Goal: Find specific page/section: Find specific page/section

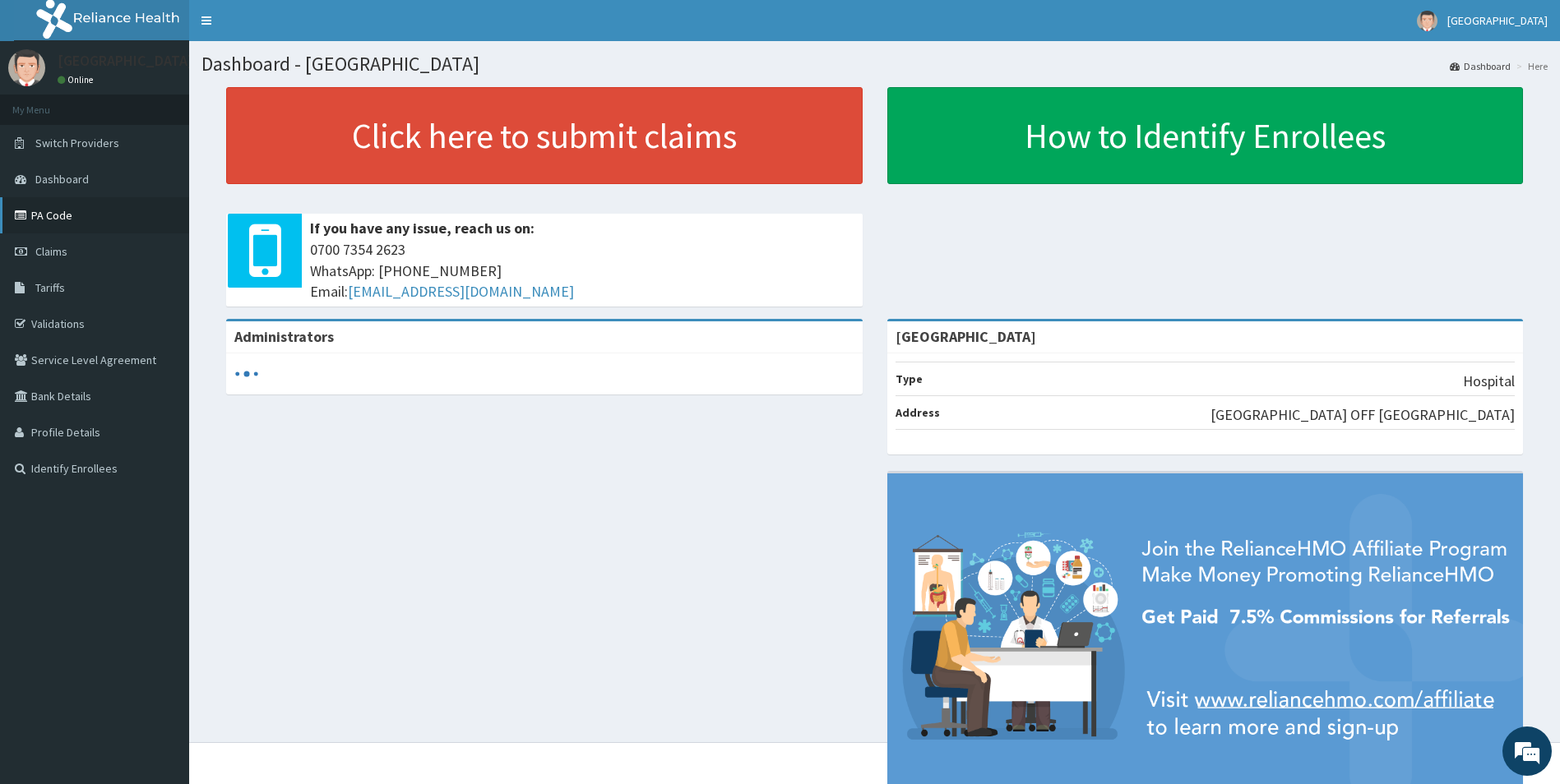
drag, startPoint x: 0, startPoint y: 0, endPoint x: 57, endPoint y: 218, distance: 225.3
click at [57, 218] on link "PA Code" at bounding box center [94, 215] width 189 height 36
click at [37, 215] on link "PA Code" at bounding box center [94, 215] width 189 height 36
click at [34, 247] on link "Claims" at bounding box center [94, 251] width 189 height 36
